Goal: Navigation & Orientation: Find specific page/section

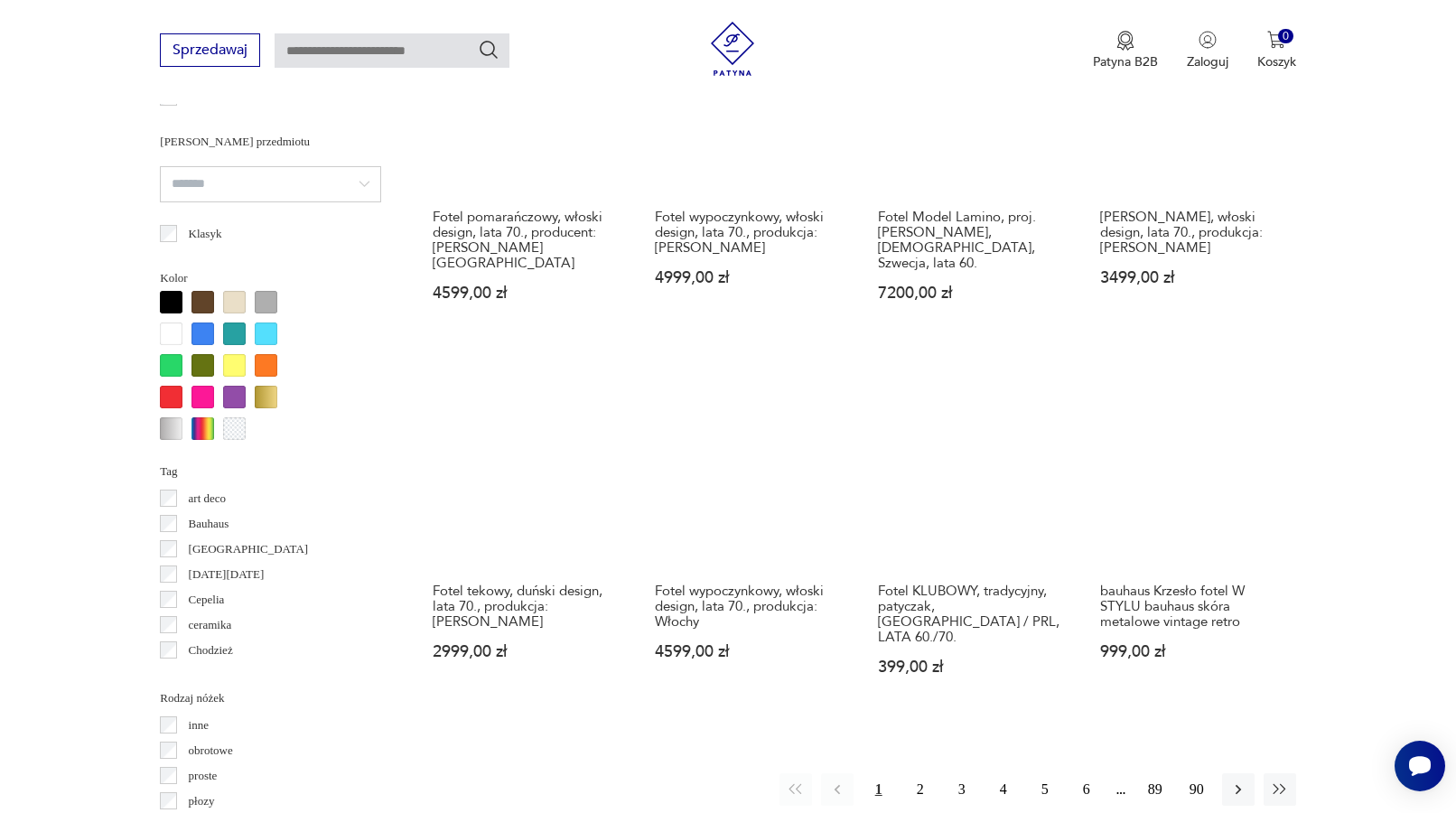
scroll to position [1593, 0]
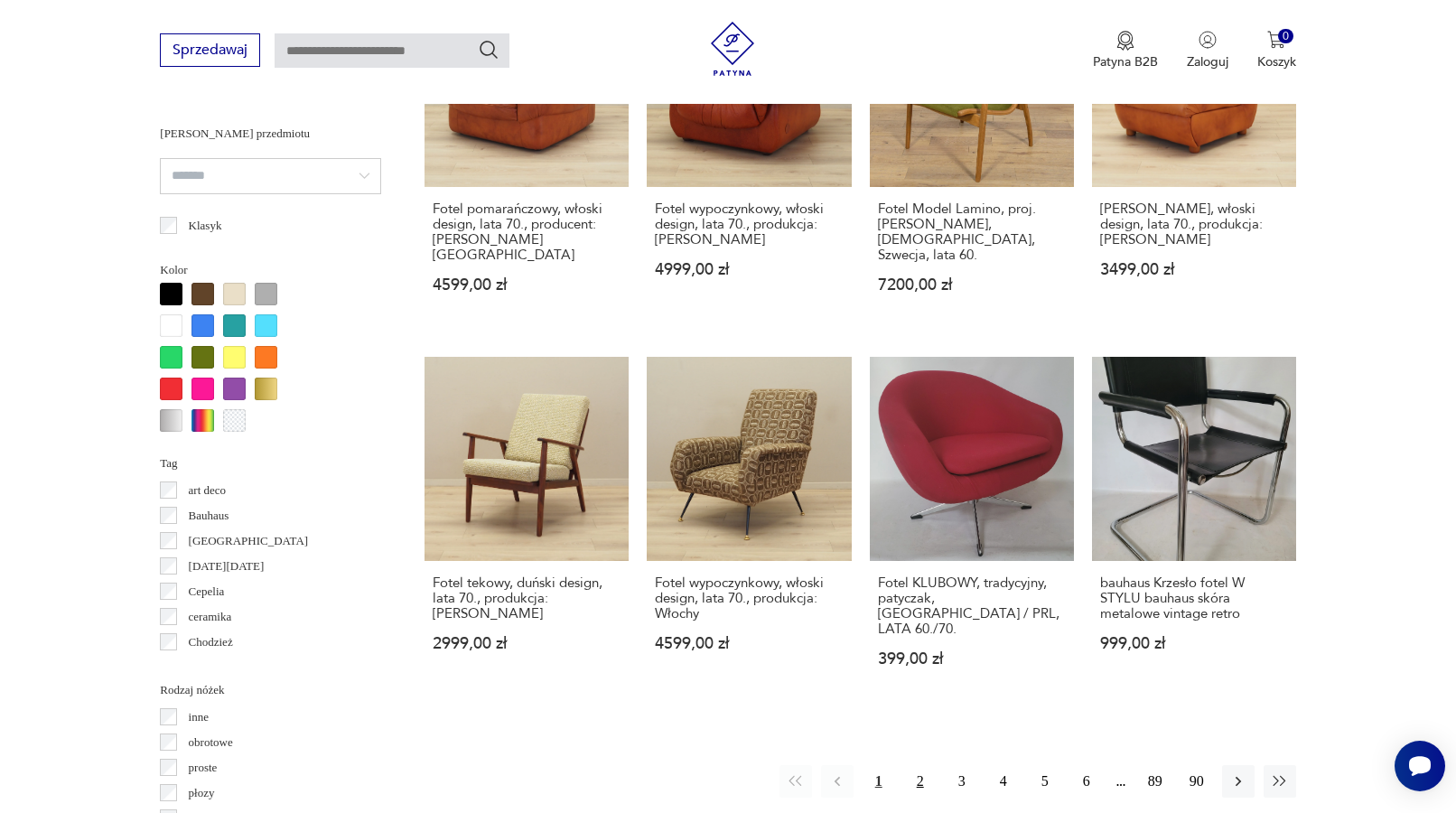
click at [916, 765] on button "2" at bounding box center [920, 781] width 33 height 33
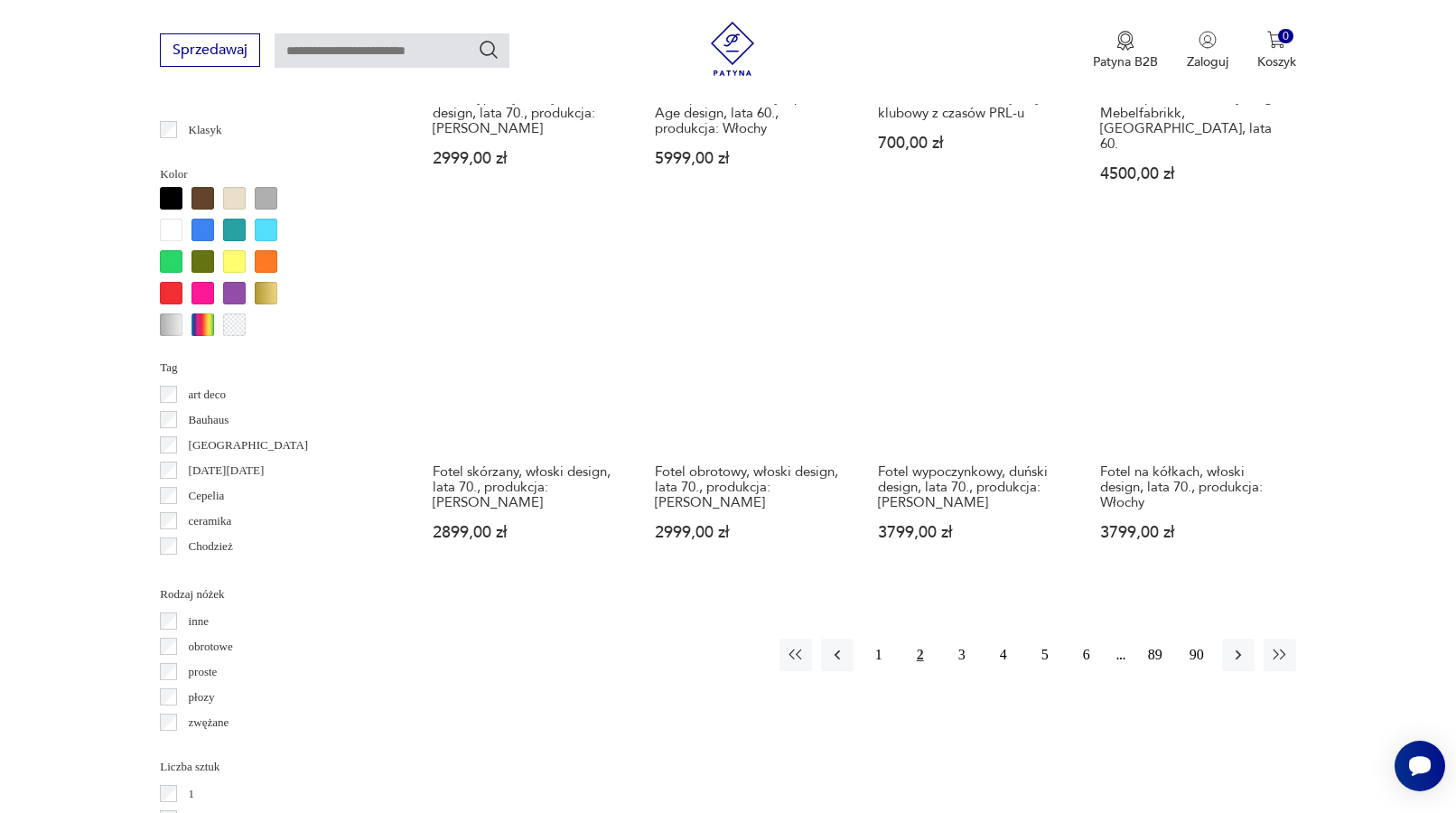
scroll to position [1794, 0]
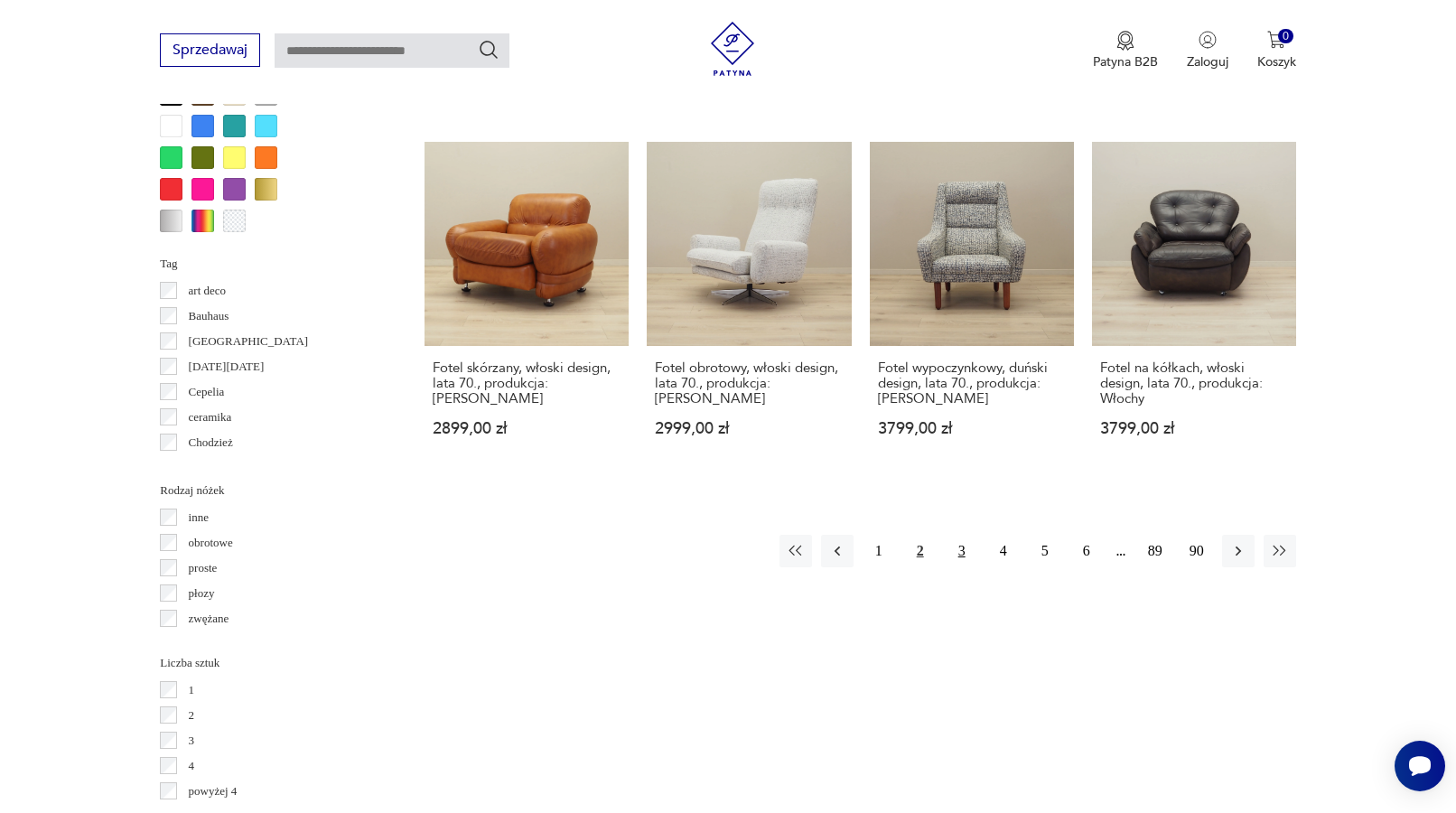
click at [964, 534] on button "3" at bounding box center [962, 551] width 33 height 33
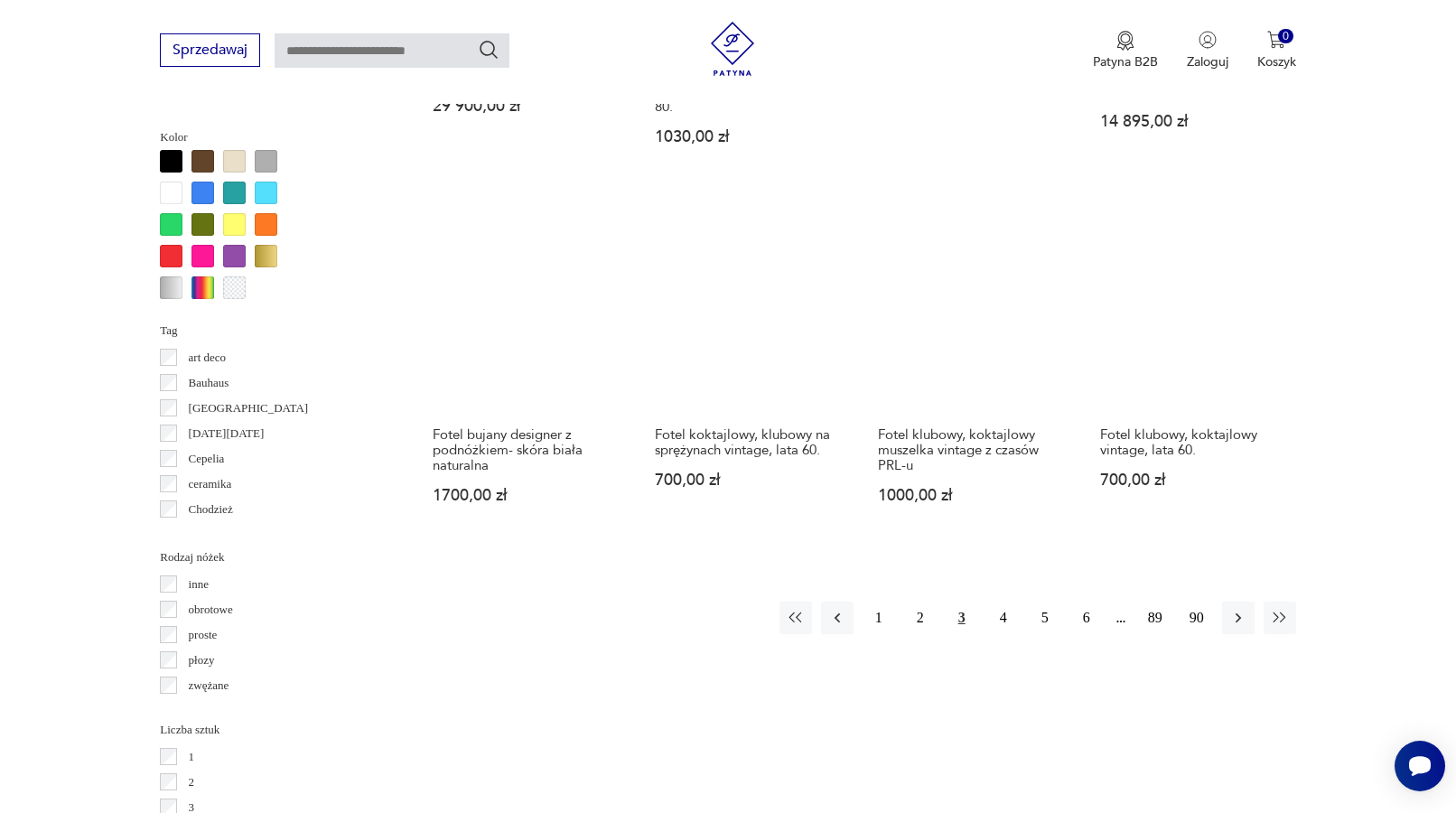
scroll to position [1704, 0]
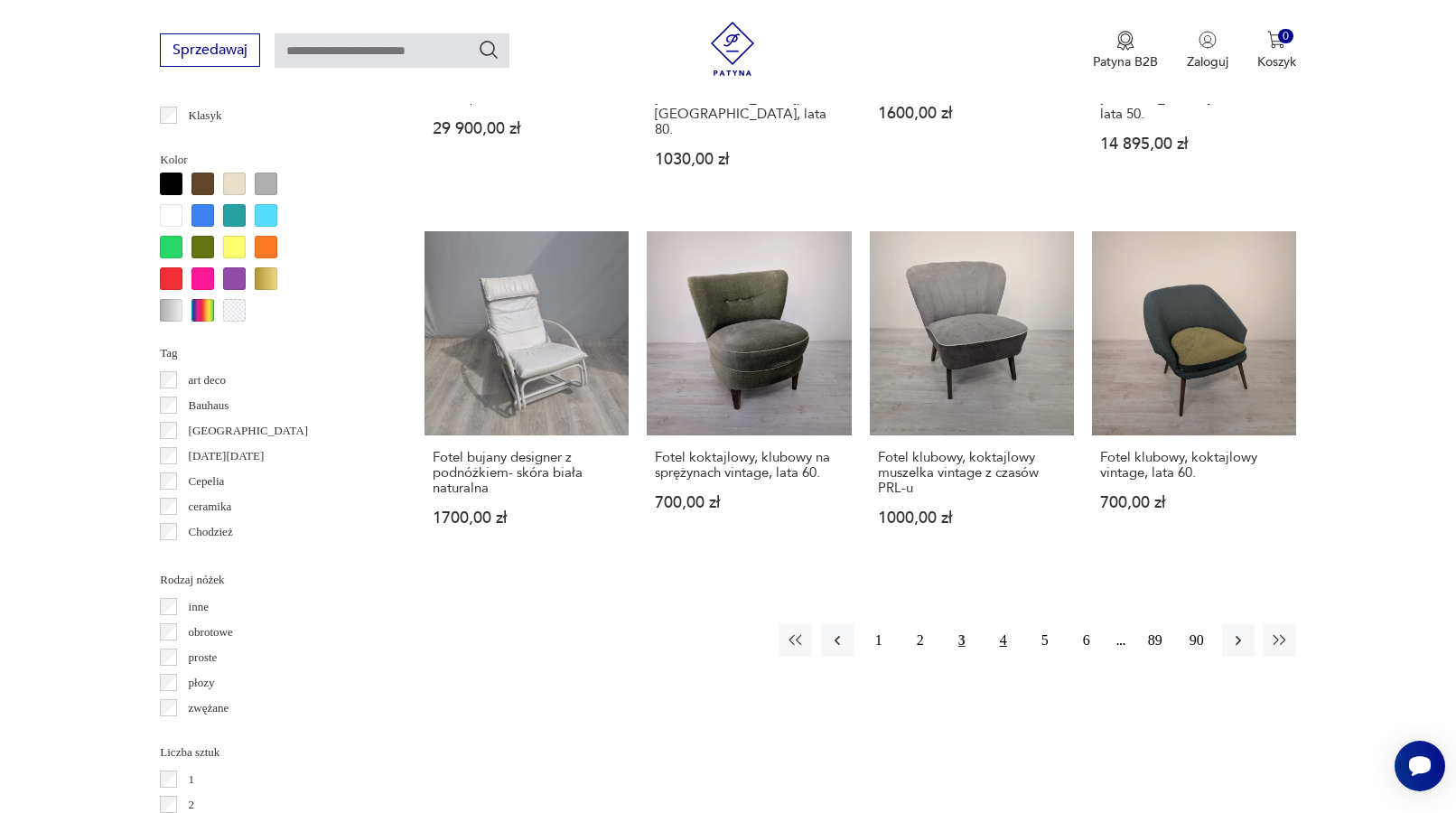
click at [998, 624] on button "4" at bounding box center [1003, 641] width 33 height 33
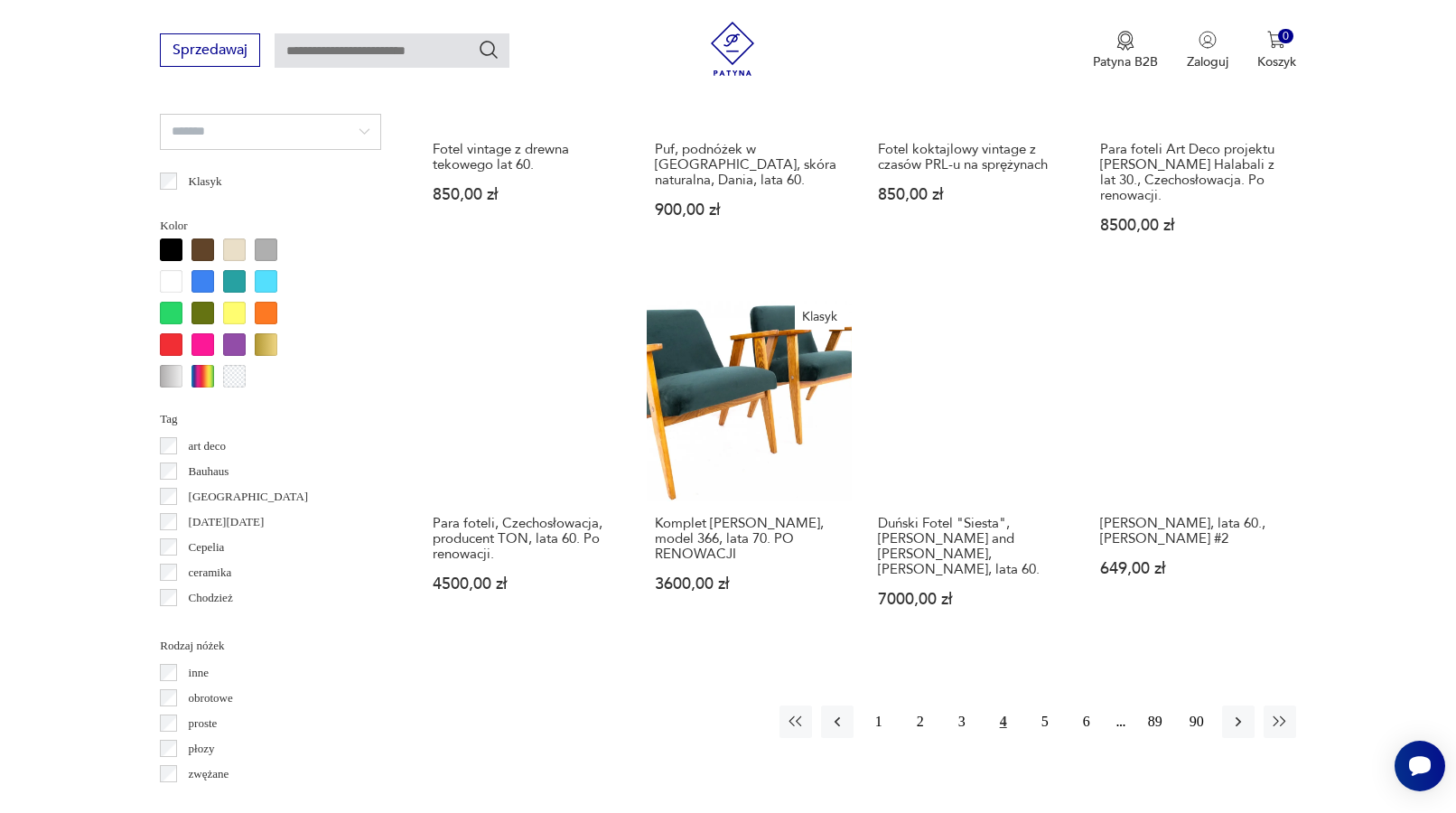
scroll to position [1636, 0]
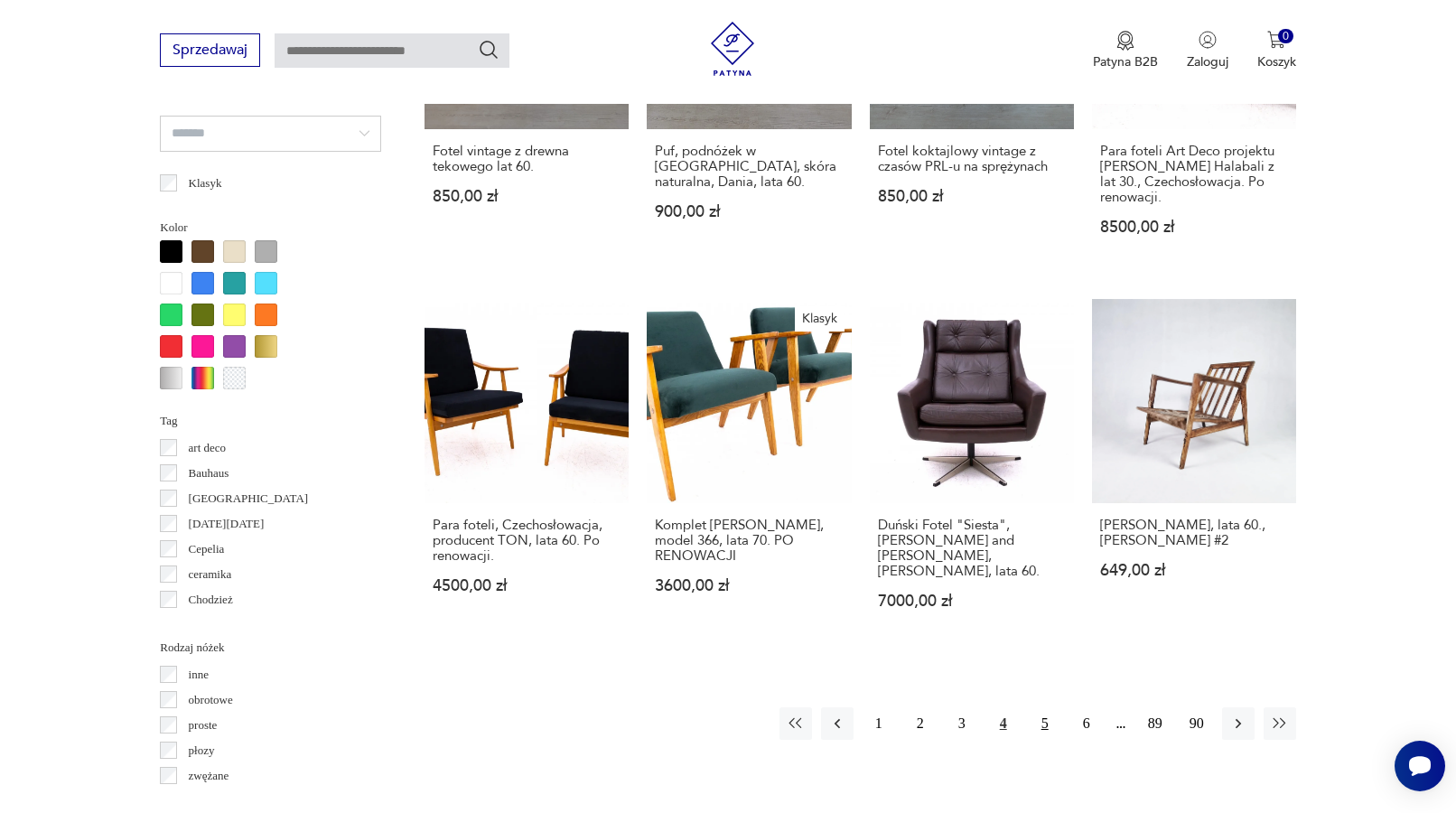
click at [1045, 708] on button "5" at bounding box center [1044, 724] width 33 height 33
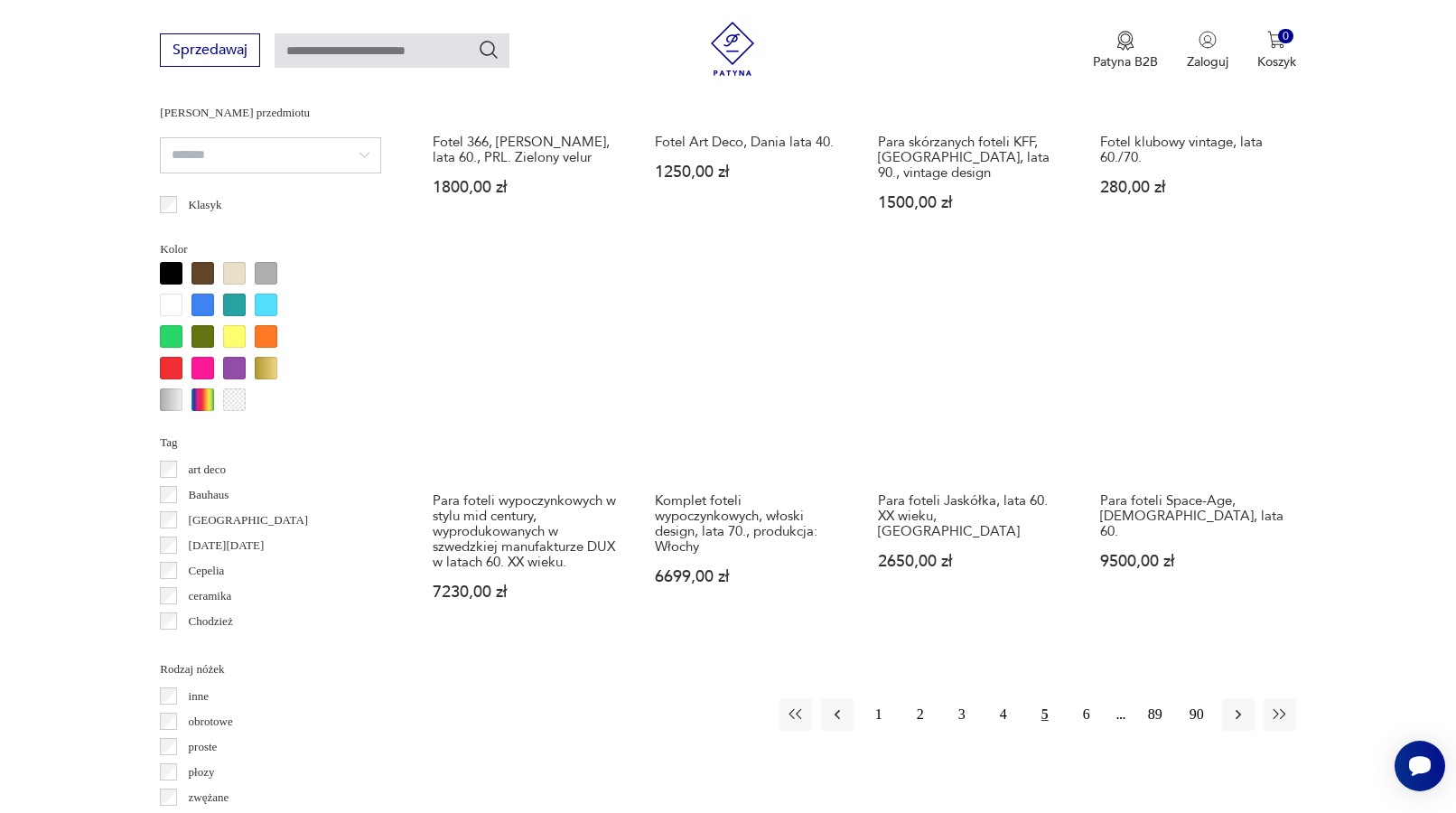
scroll to position [1635, 0]
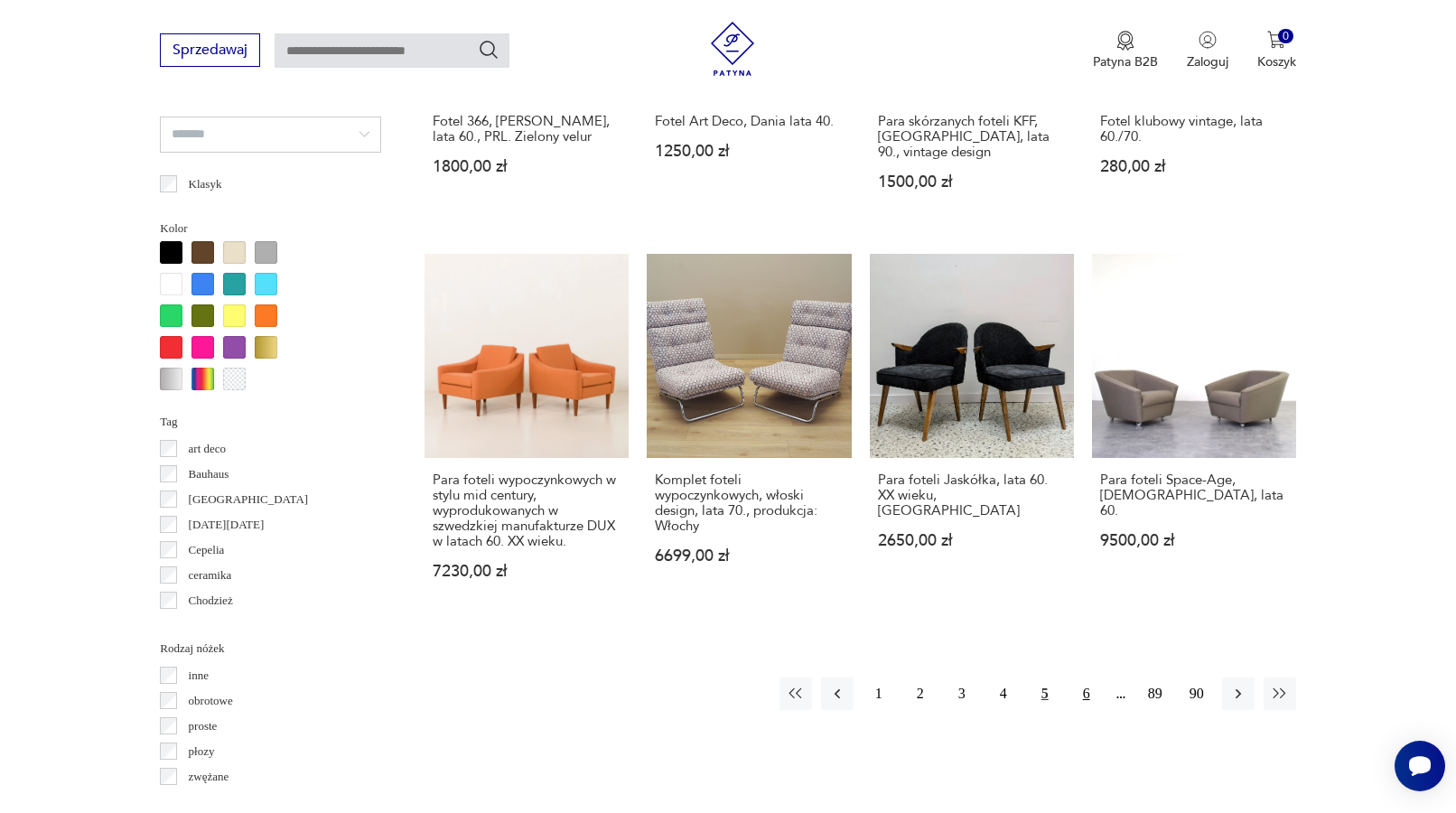
click at [1082, 682] on button "6" at bounding box center [1086, 694] width 33 height 33
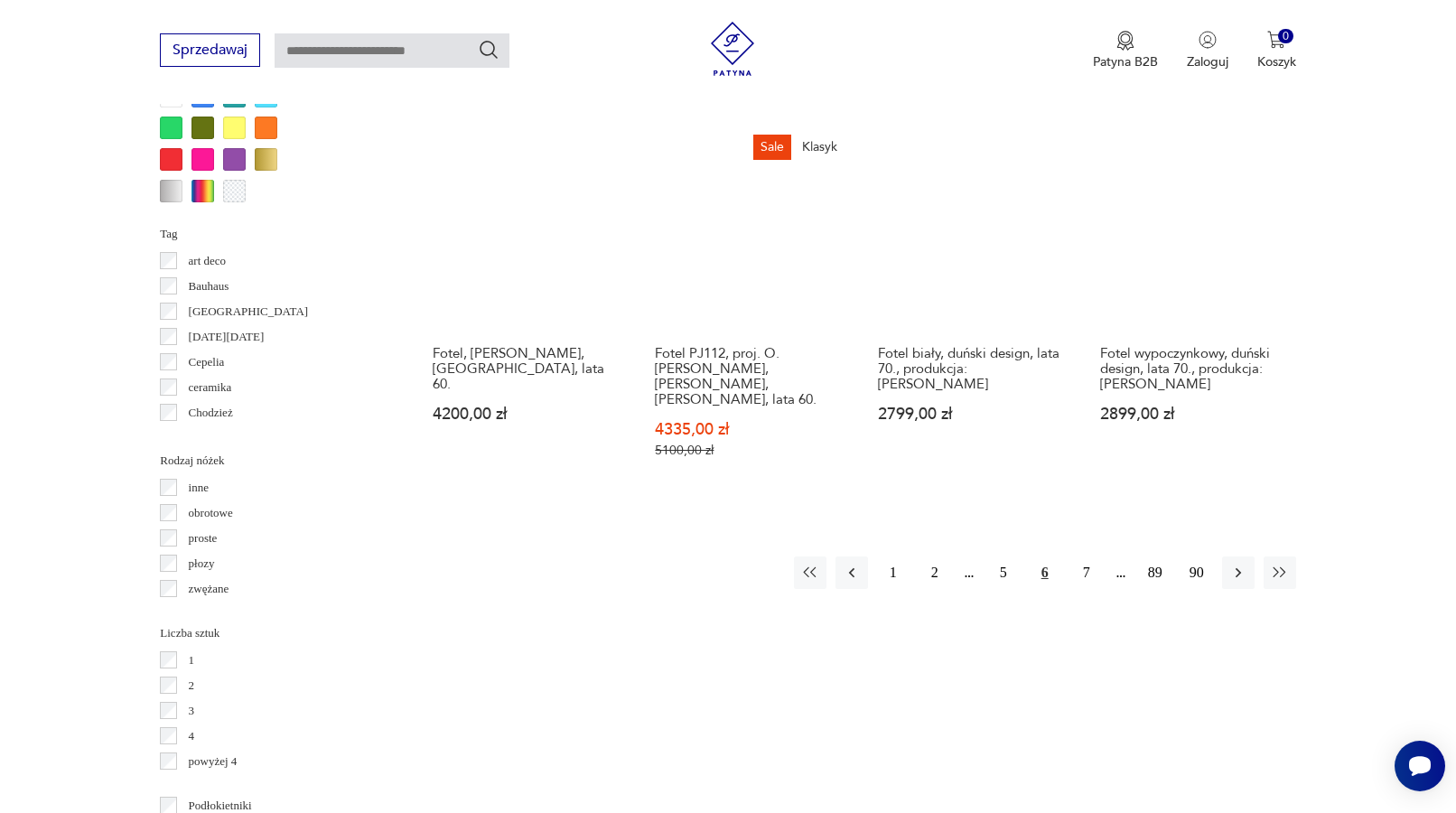
scroll to position [1866, 0]
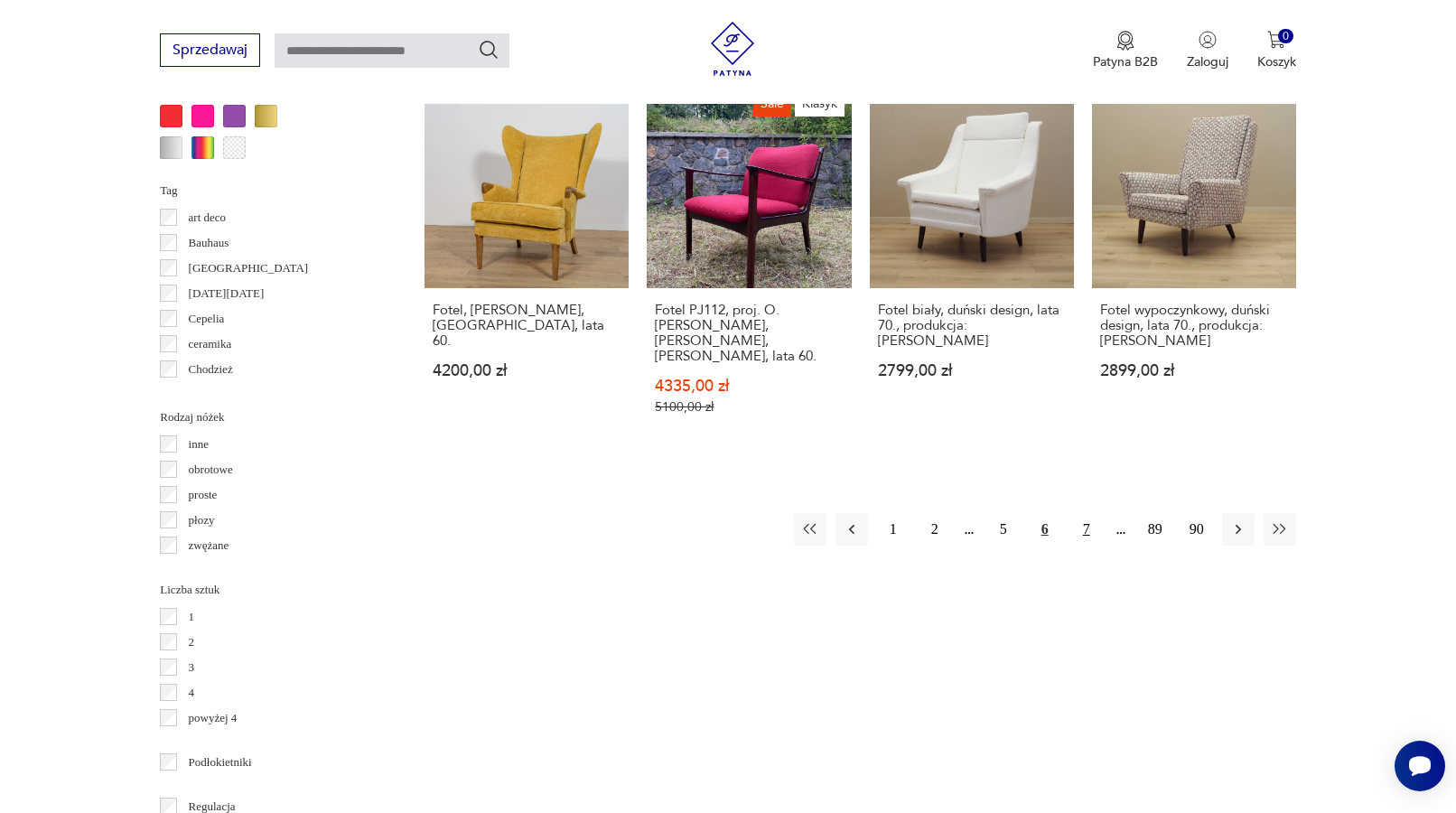
click at [1088, 513] on button "7" at bounding box center [1086, 530] width 33 height 33
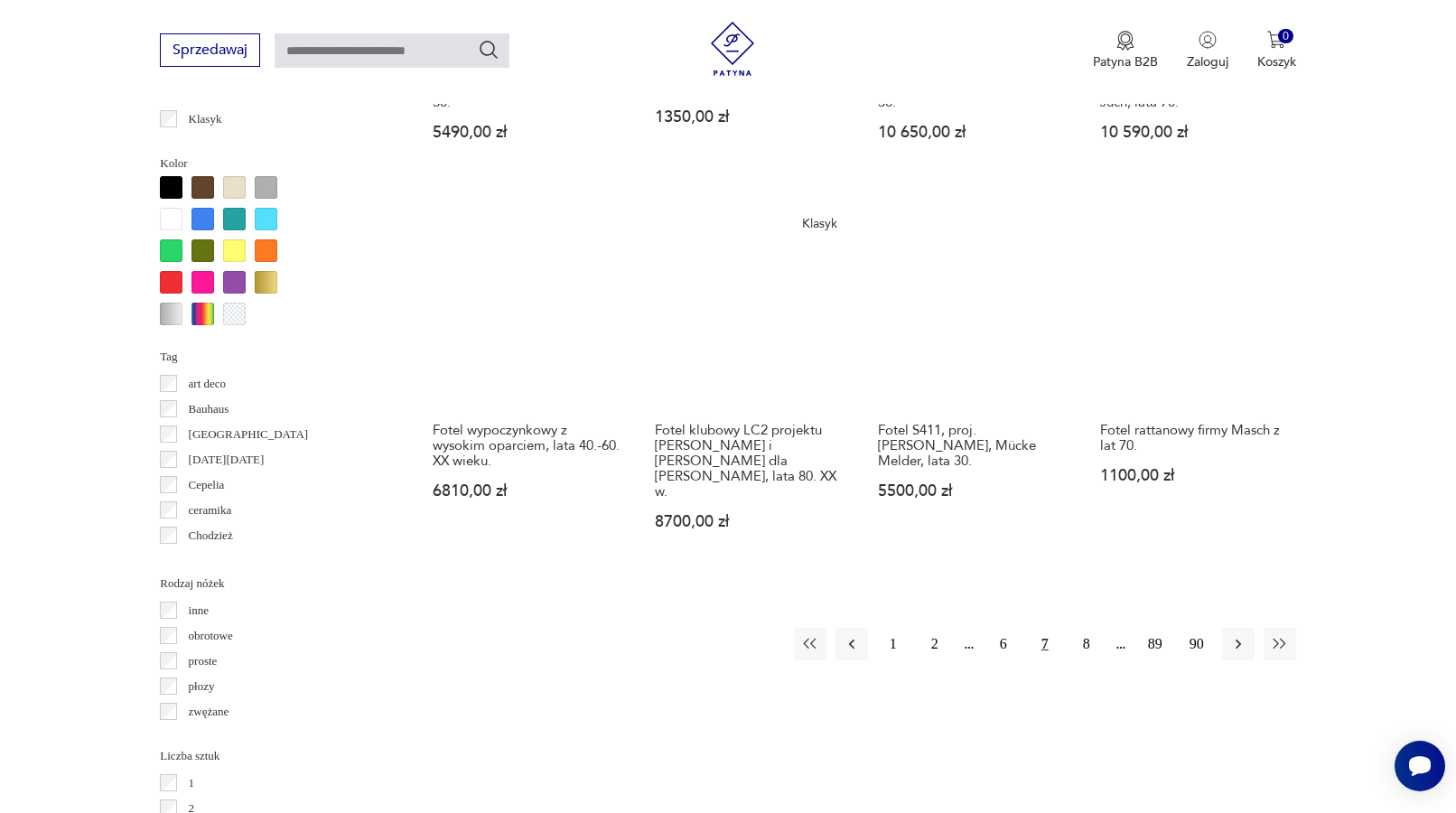
scroll to position [1818, 0]
